Goal: Task Accomplishment & Management: Use online tool/utility

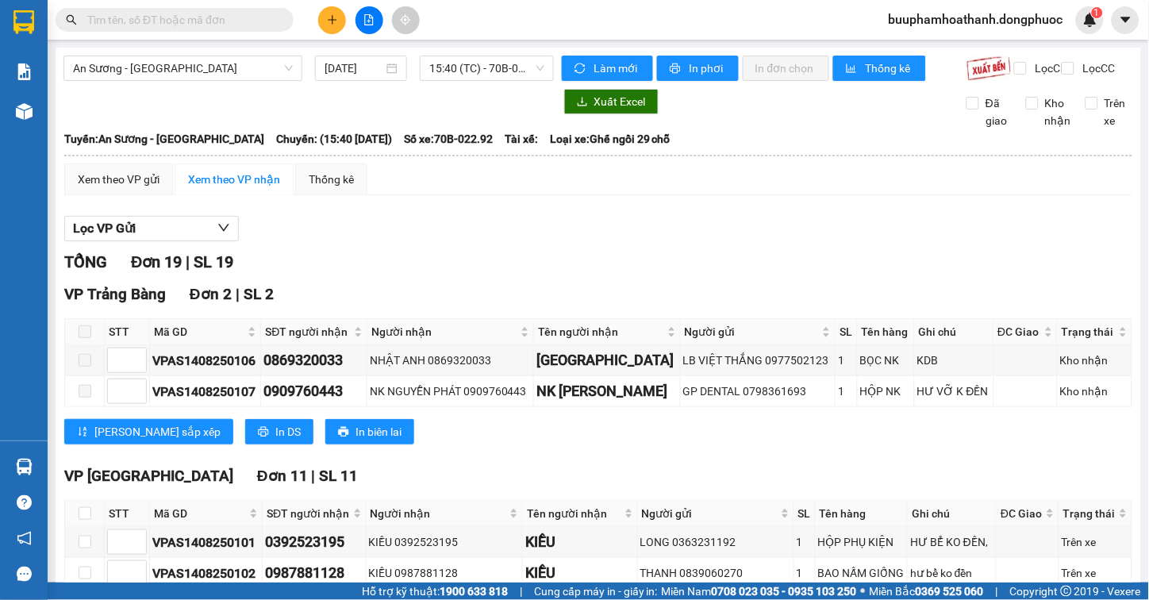
scroll to position [810, 0]
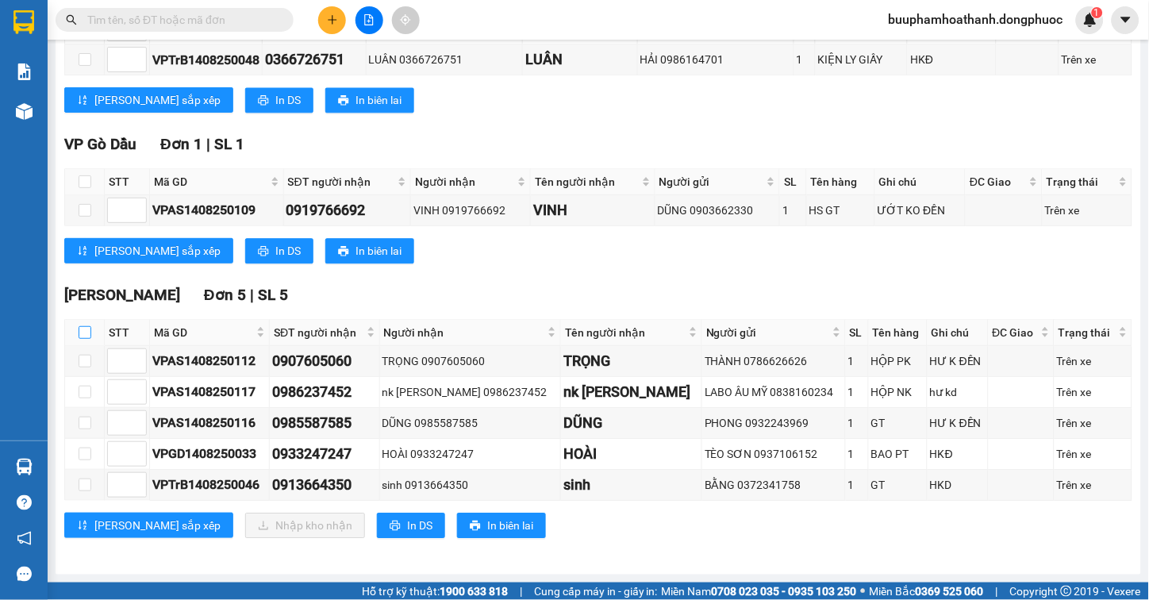
click at [79, 333] on input "checkbox" at bounding box center [85, 332] width 13 height 13
checkbox input "true"
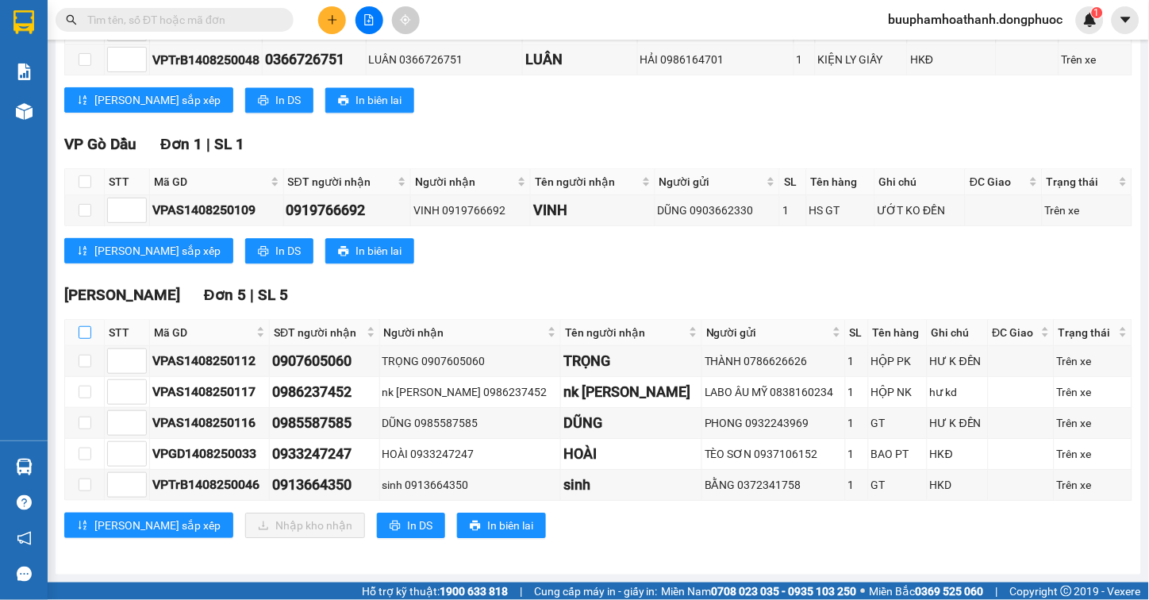
checkbox input "true"
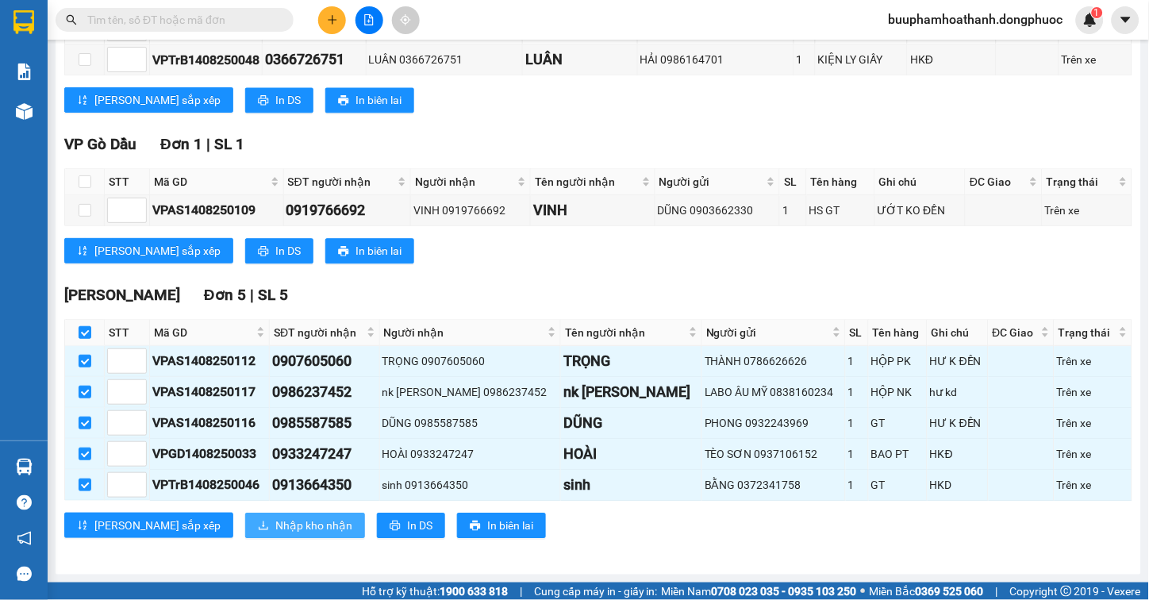
click at [245, 514] on button "Nhập kho nhận" at bounding box center [305, 525] width 120 height 25
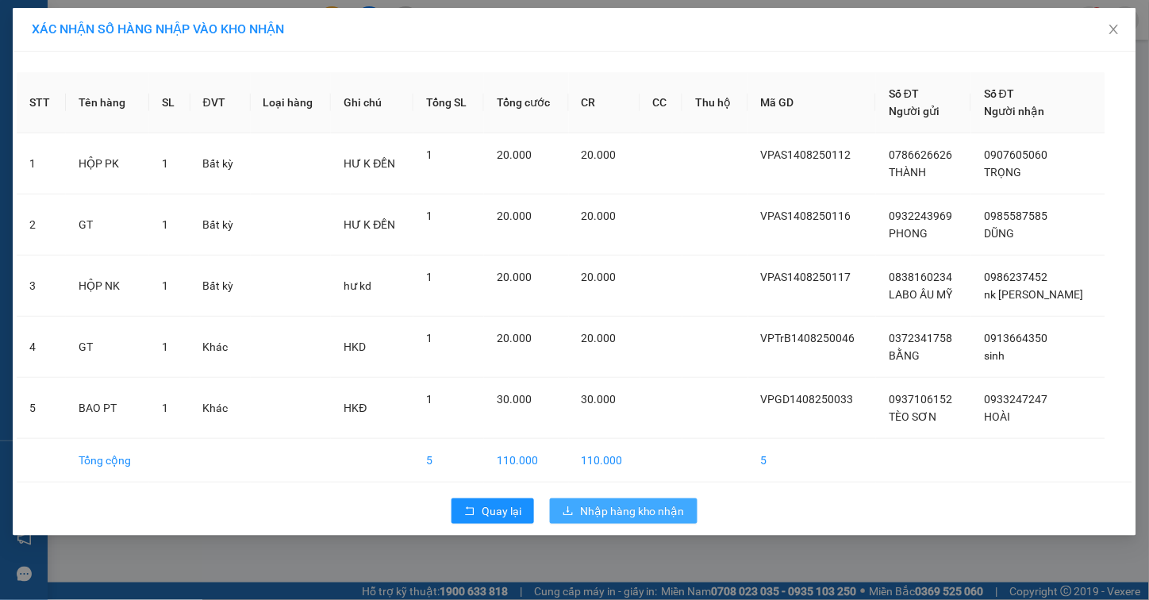
click at [629, 505] on span "Nhập hàng kho nhận" at bounding box center [632, 510] width 105 height 17
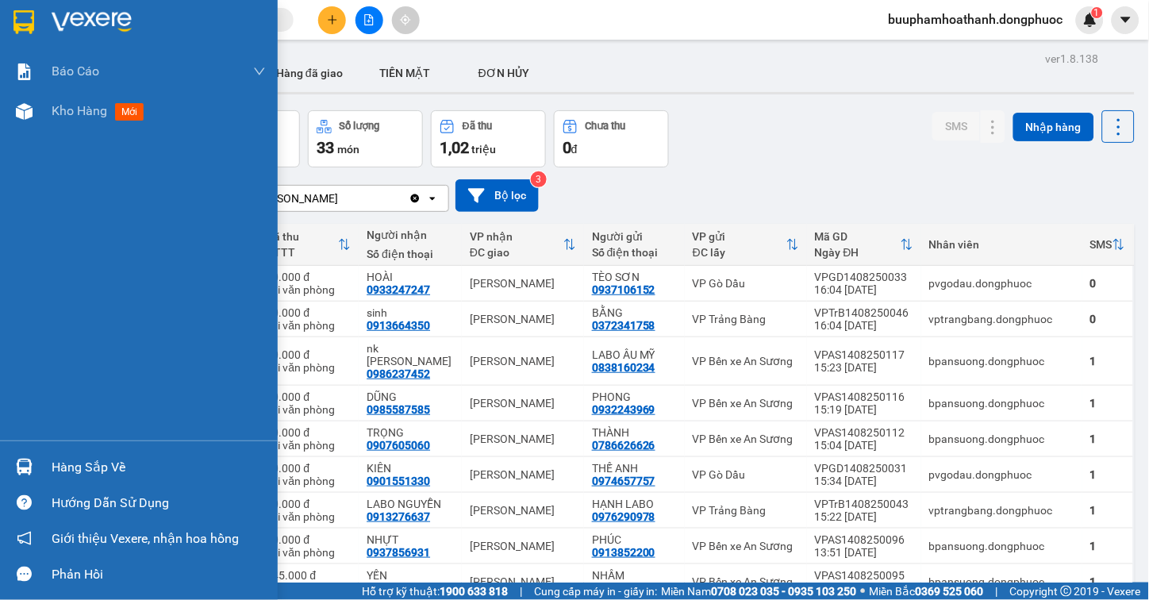
click at [75, 464] on div "Hàng sắp về" at bounding box center [159, 468] width 214 height 24
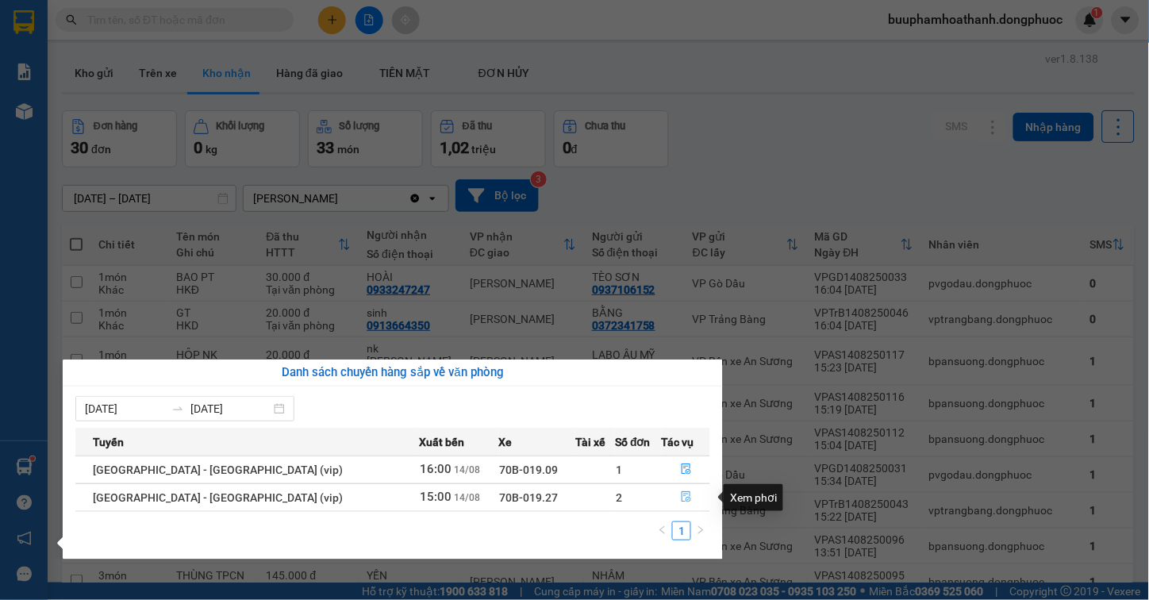
click at [681, 494] on icon "file-done" at bounding box center [686, 496] width 11 height 11
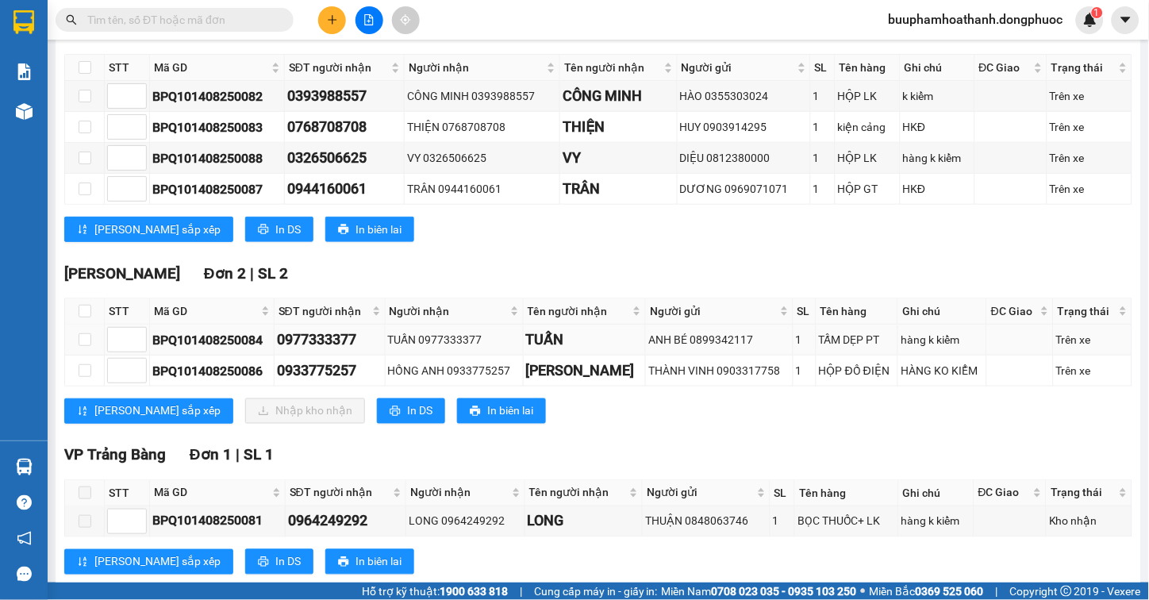
scroll to position [316, 0]
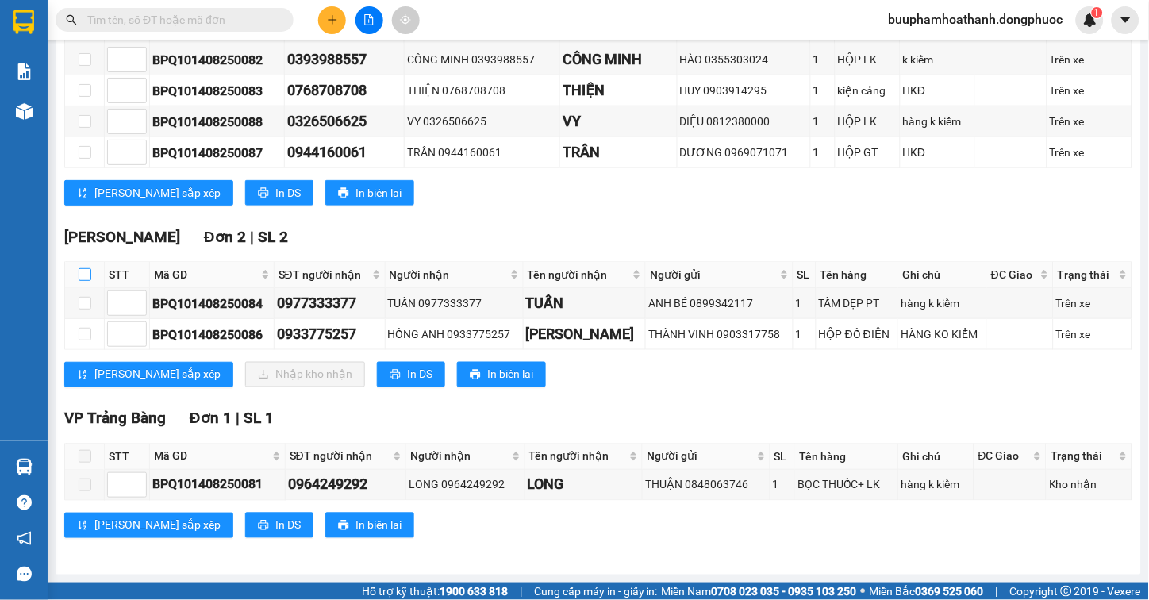
click at [83, 278] on input "checkbox" at bounding box center [85, 274] width 13 height 13
checkbox input "true"
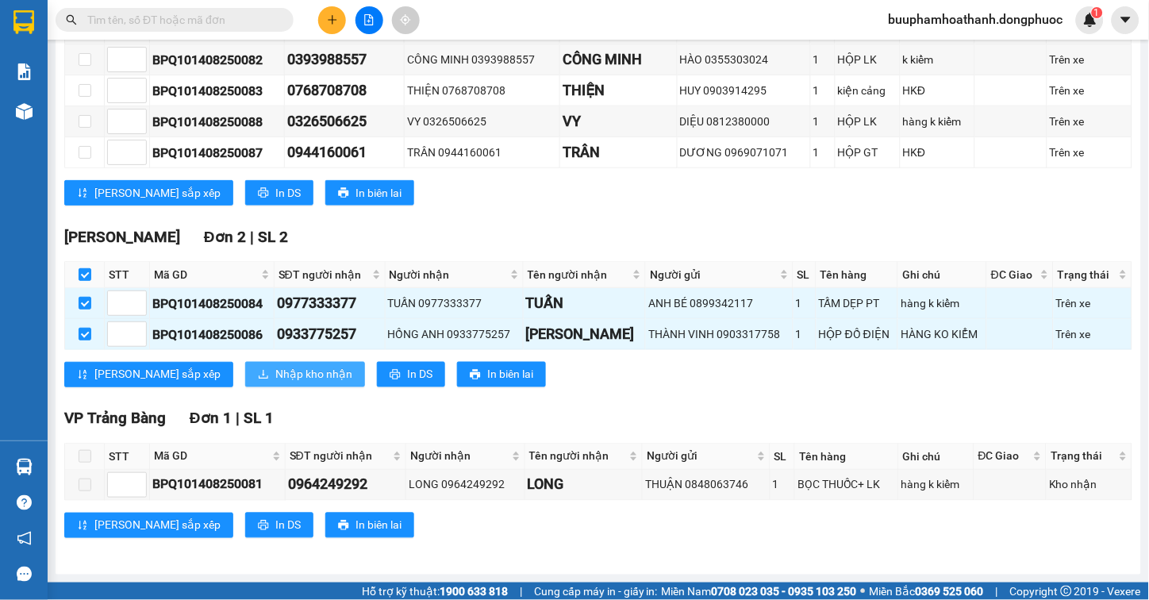
click at [275, 366] on span "Nhập kho nhận" at bounding box center [313, 374] width 77 height 17
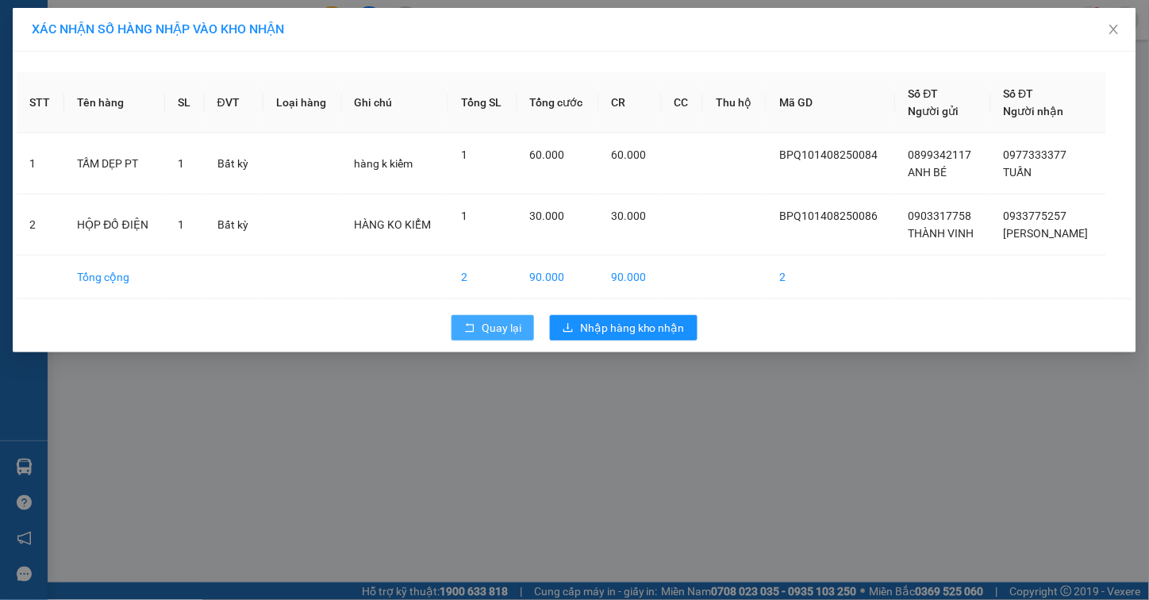
click at [482, 321] on span "Quay lại" at bounding box center [502, 327] width 40 height 17
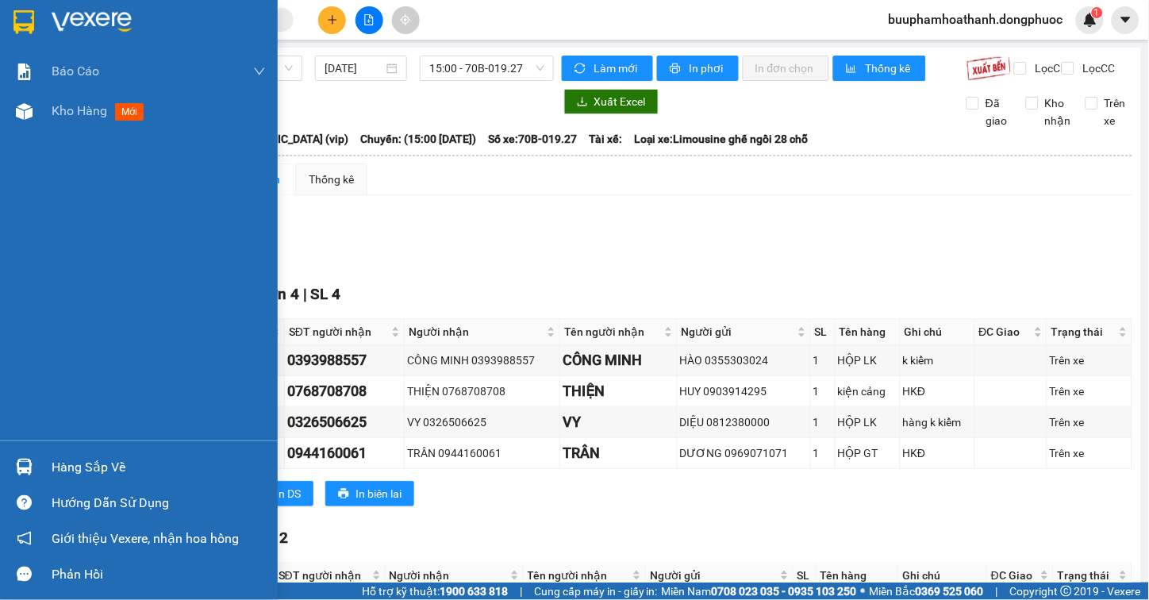
click at [62, 459] on div "Hàng sắp về" at bounding box center [159, 468] width 214 height 24
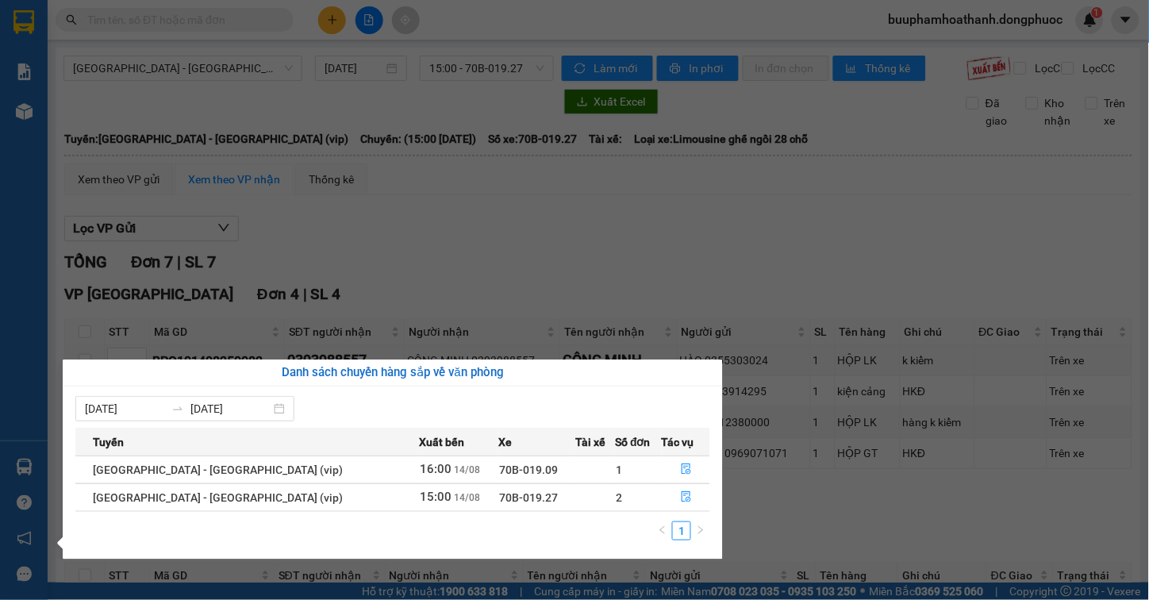
click at [645, 244] on section "Kết quả tìm kiếm ( 104 ) Bộ lọc Mã ĐH Trạng thái Món hàng Tổng cước Chưa cước N…" at bounding box center [574, 300] width 1149 height 600
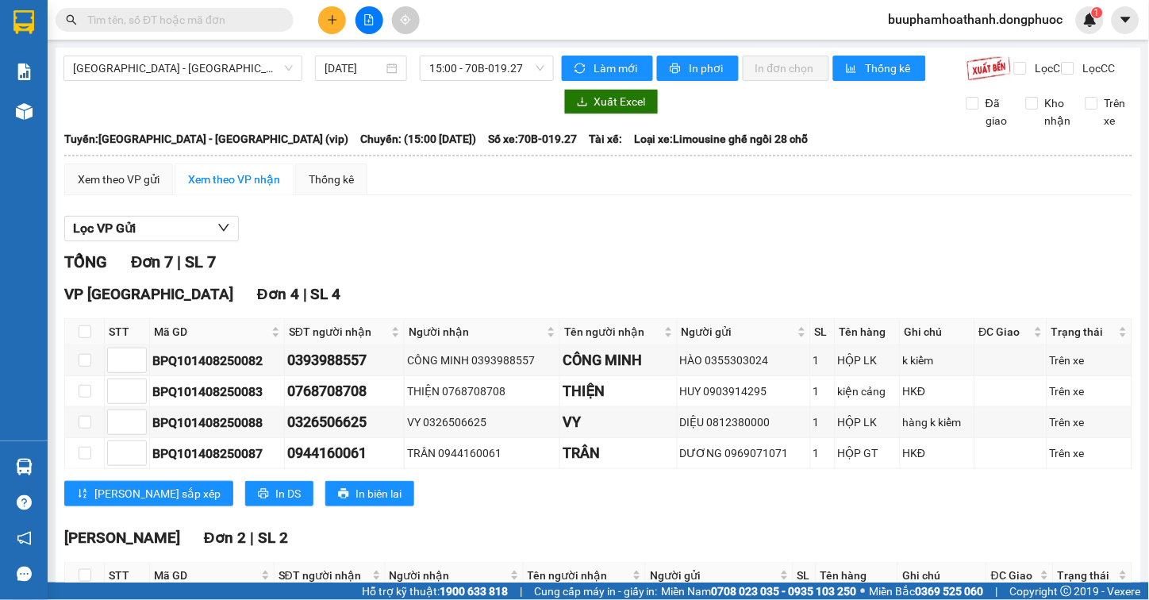
scroll to position [264, 0]
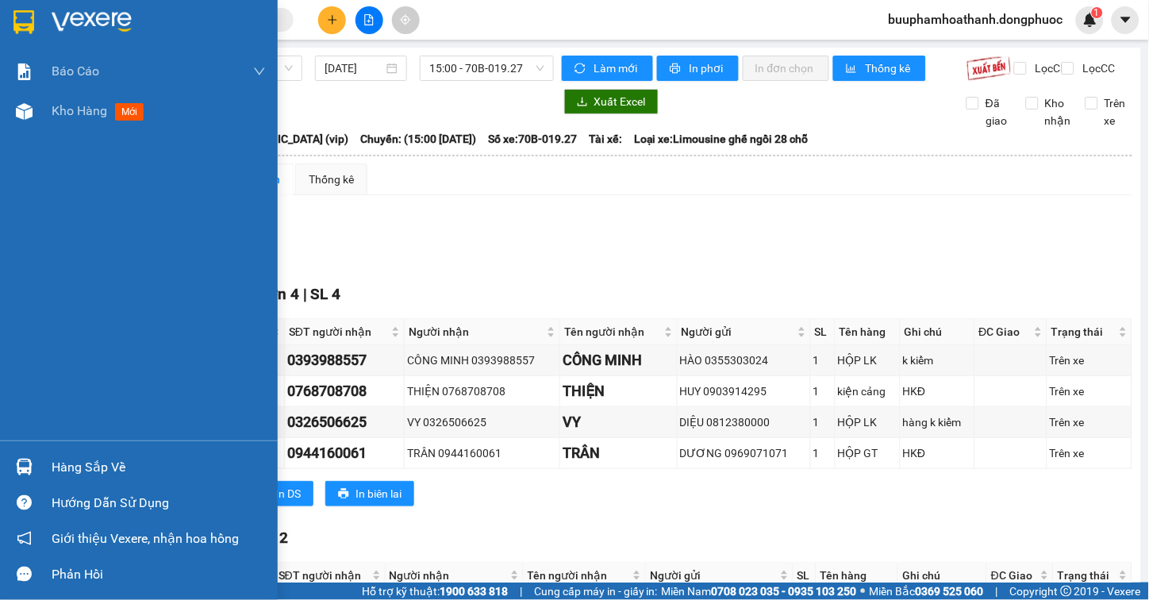
click at [86, 449] on div "Hàng sắp về Hướng dẫn sử dụng Giới thiệu Vexere, nhận hoa hồng Phản hồi" at bounding box center [139, 517] width 278 height 152
click at [83, 464] on div "Hàng sắp về" at bounding box center [159, 468] width 214 height 24
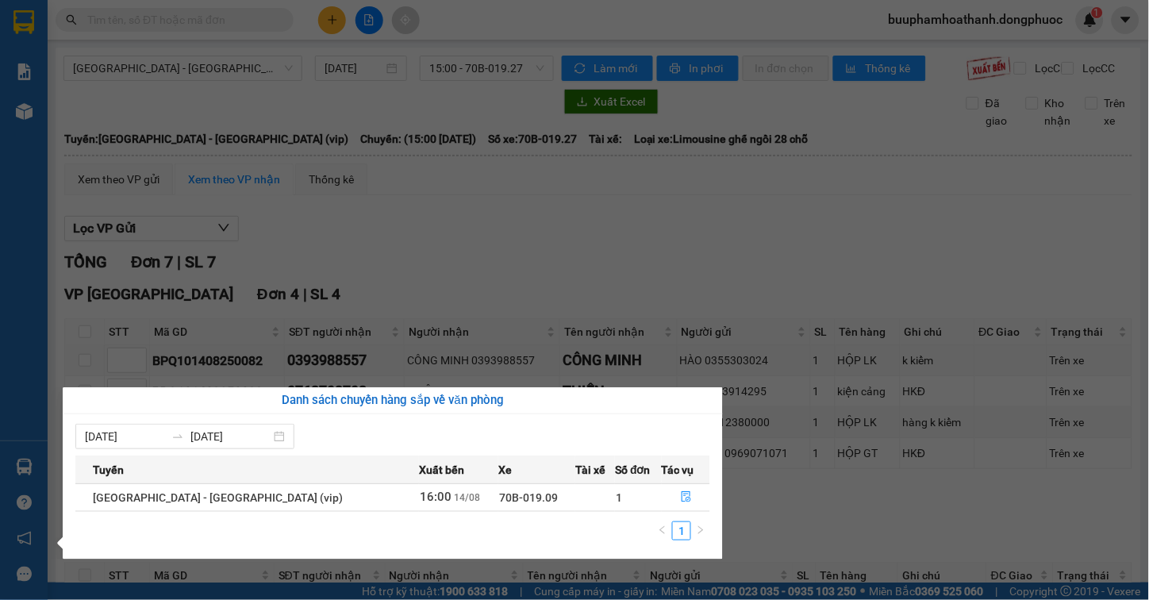
click at [679, 236] on section "Kết quả tìm kiếm ( 0 ) Bộ lọc No Data buuphamhoathanh.dongphuoc 1 Báo cáo Mẫu 1…" at bounding box center [574, 300] width 1149 height 600
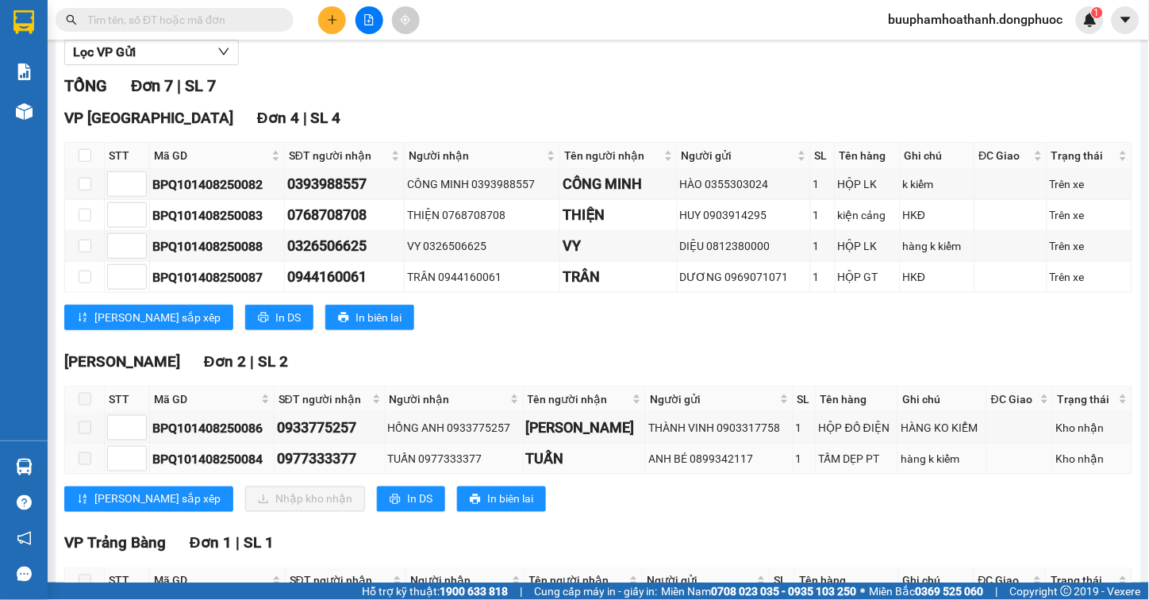
scroll to position [264, 0]
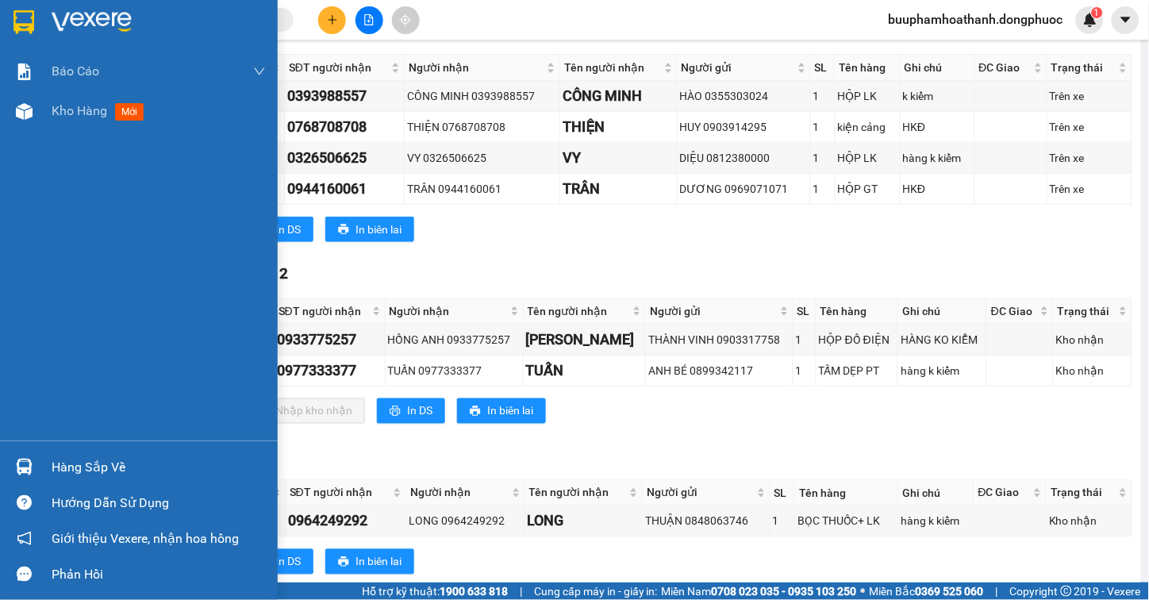
click at [59, 472] on div "Hàng sắp về" at bounding box center [159, 468] width 214 height 24
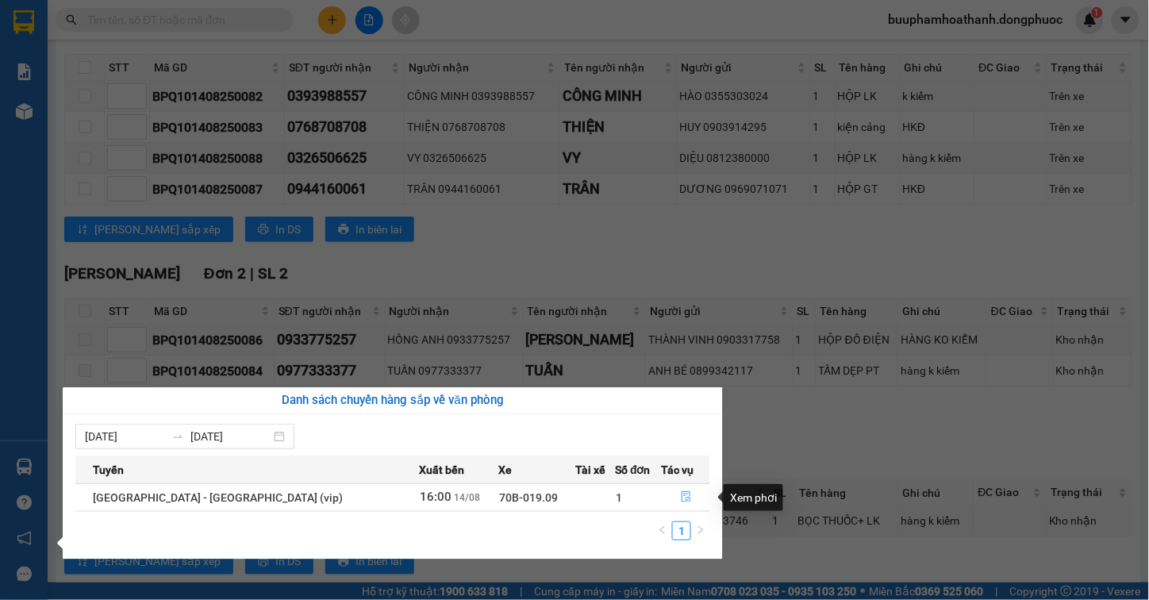
click at [681, 503] on span "file-done" at bounding box center [686, 497] width 11 height 13
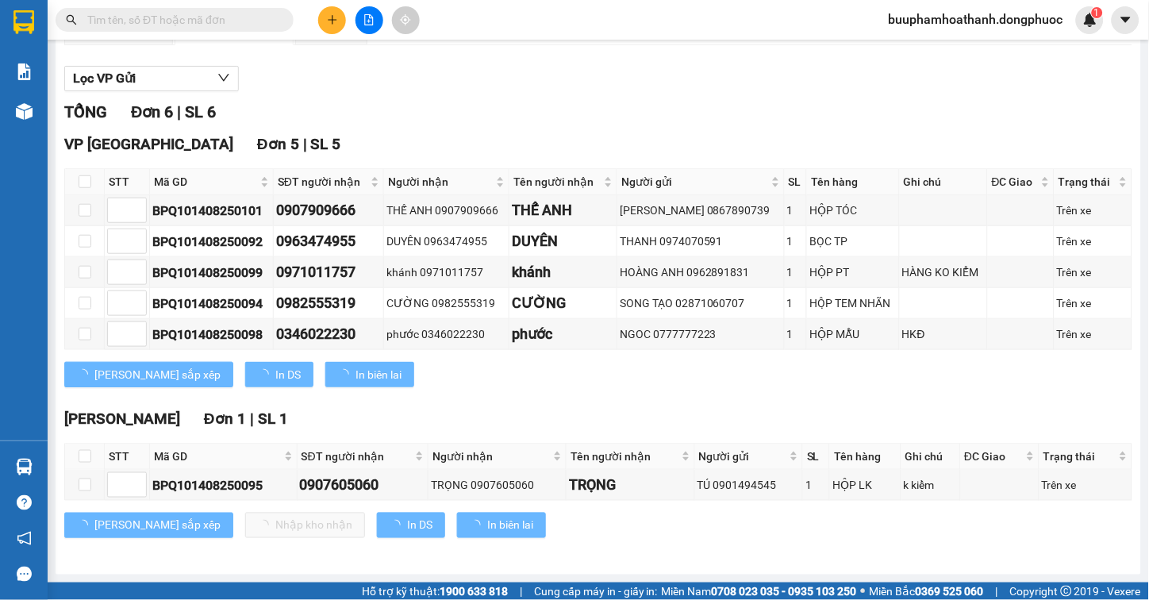
scroll to position [164, 0]
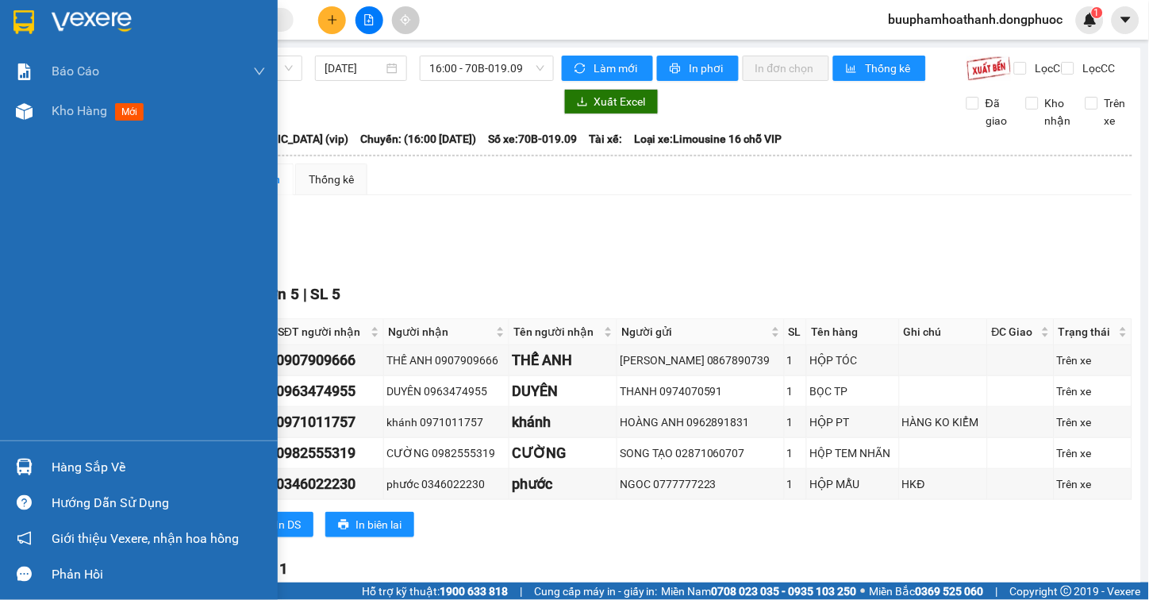
click at [53, 459] on div "Hàng sắp về" at bounding box center [159, 468] width 214 height 24
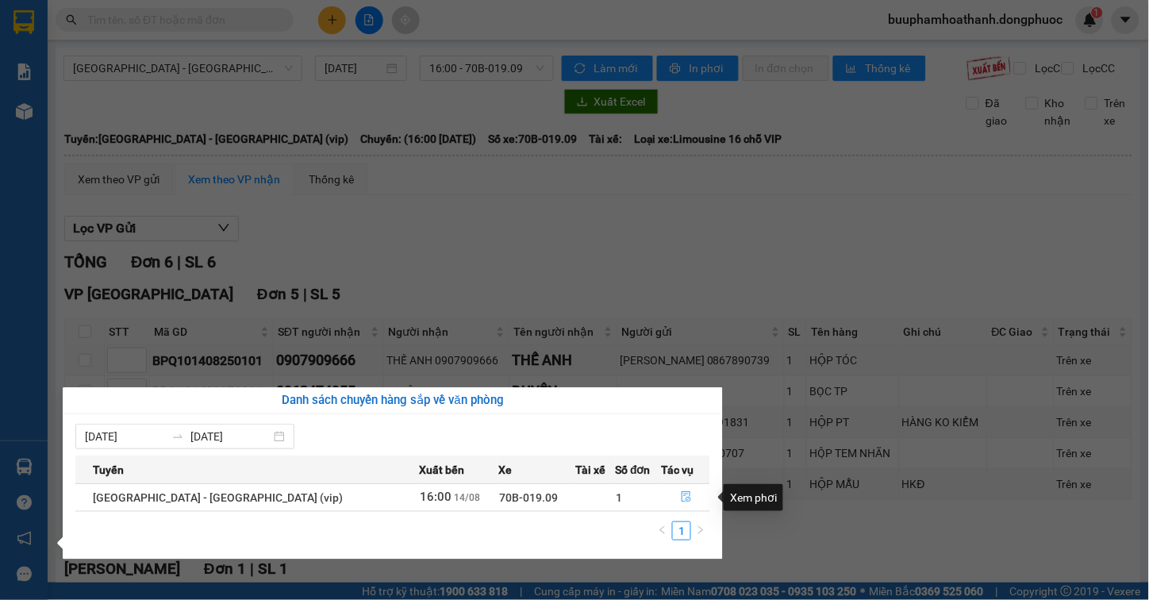
click at [681, 495] on icon "file-done" at bounding box center [686, 496] width 11 height 11
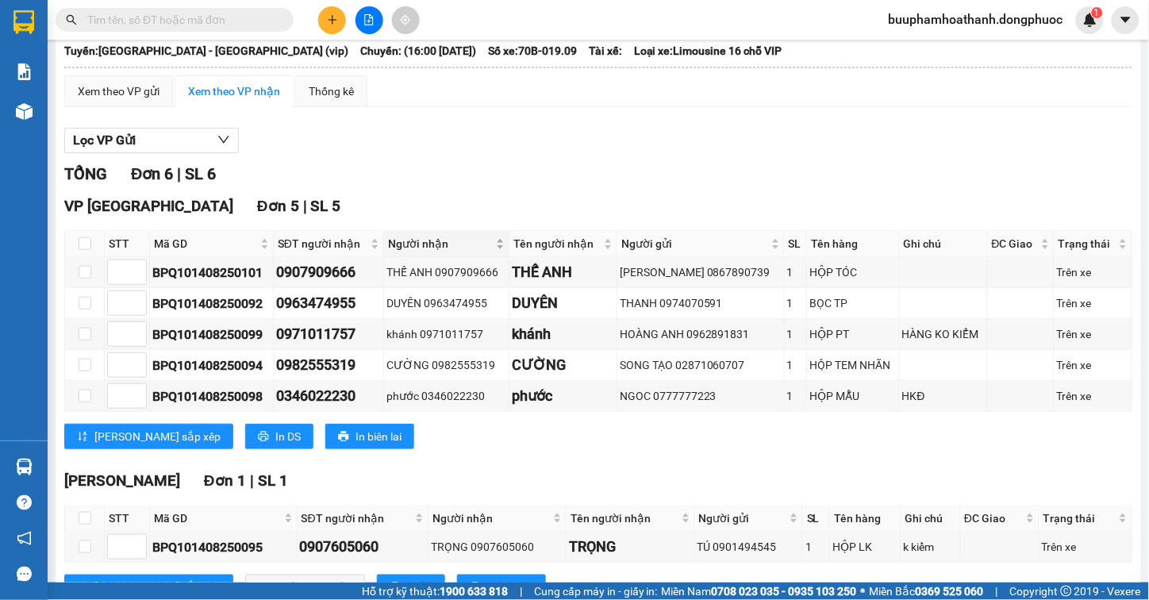
scroll to position [164, 0]
